Goal: Information Seeking & Learning: Learn about a topic

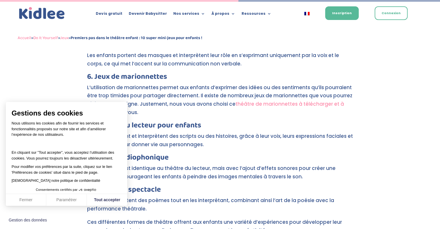
scroll to position [1395, 0]
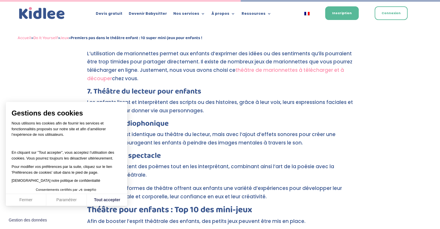
click at [440, 106] on html "Gestions des cookies Nous utilisons les cookies afin de fournir les services et…" at bounding box center [220, 229] width 440 height 3249
click at [124, 199] on button "Tout accepter" at bounding box center [107, 200] width 40 height 12
checkbox input "true"
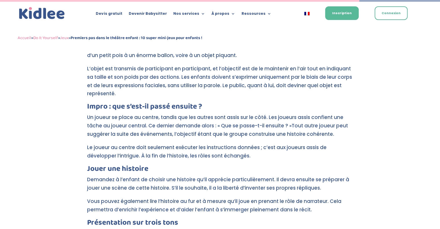
scroll to position [2077, 0]
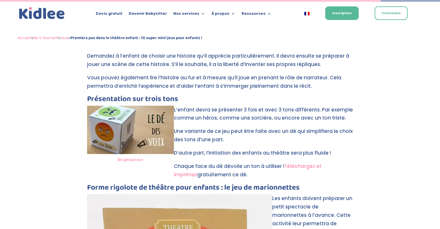
scroll to position [2193, 0]
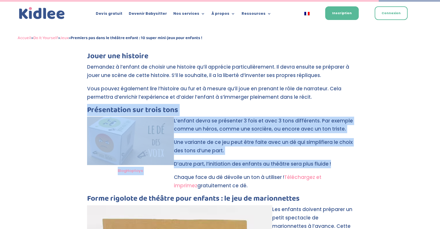
drag, startPoint x: 334, startPoint y: 134, endPoint x: 83, endPoint y: 80, distance: 256.1
copy div "Présentation sur trois tons BlogHoptoys L’enfant devra se présenter 3 fois et a…"
click at [314, 174] on link "Téléchargez et imprimez" at bounding box center [248, 181] width 148 height 15
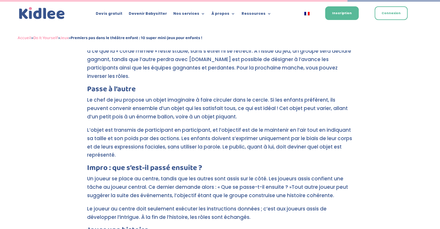
scroll to position [2006, 0]
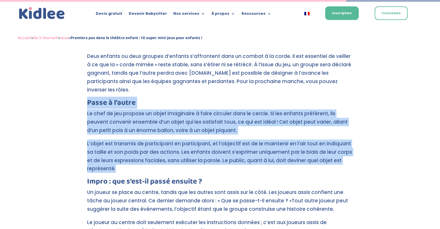
drag, startPoint x: 124, startPoint y: 134, endPoint x: 88, endPoint y: 71, distance: 72.5
copy div "Passe à l’autre Le chef de jeu propose un objet imaginaire à faire circuler dan…"
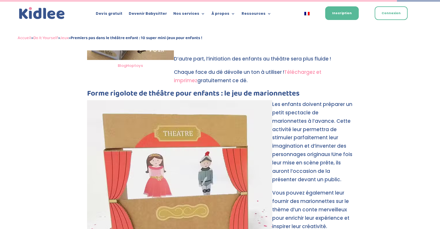
scroll to position [2295, 0]
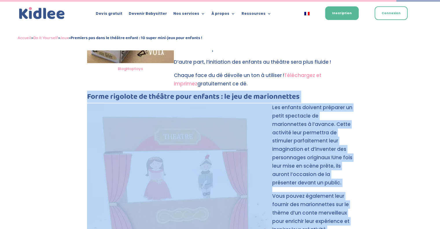
drag, startPoint x: 87, startPoint y: 64, endPoint x: 327, endPoint y: 200, distance: 275.7
copy div "Forme rigolote de théâtre pour enfants : le jeu de marionnettes ReveDePan Les e…"
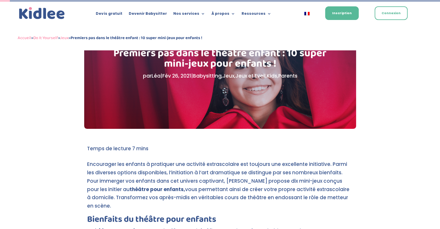
scroll to position [0, 0]
